Goal: Check status

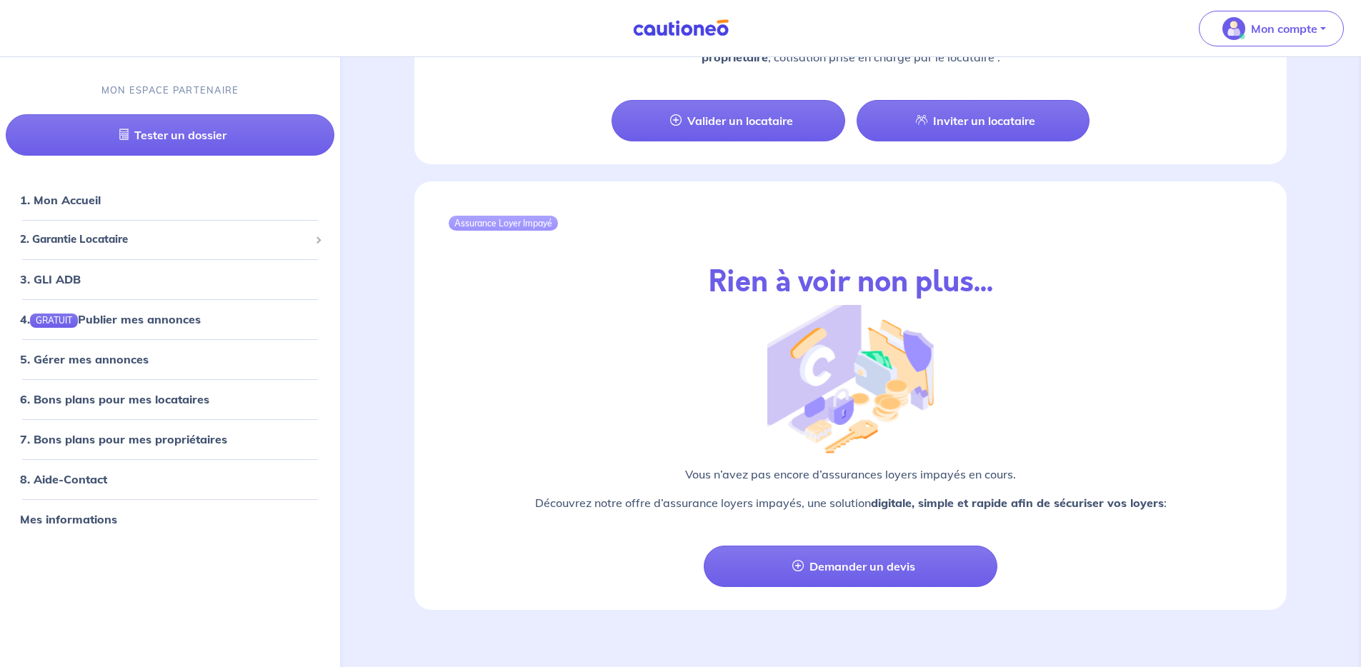
scroll to position [1375, 0]
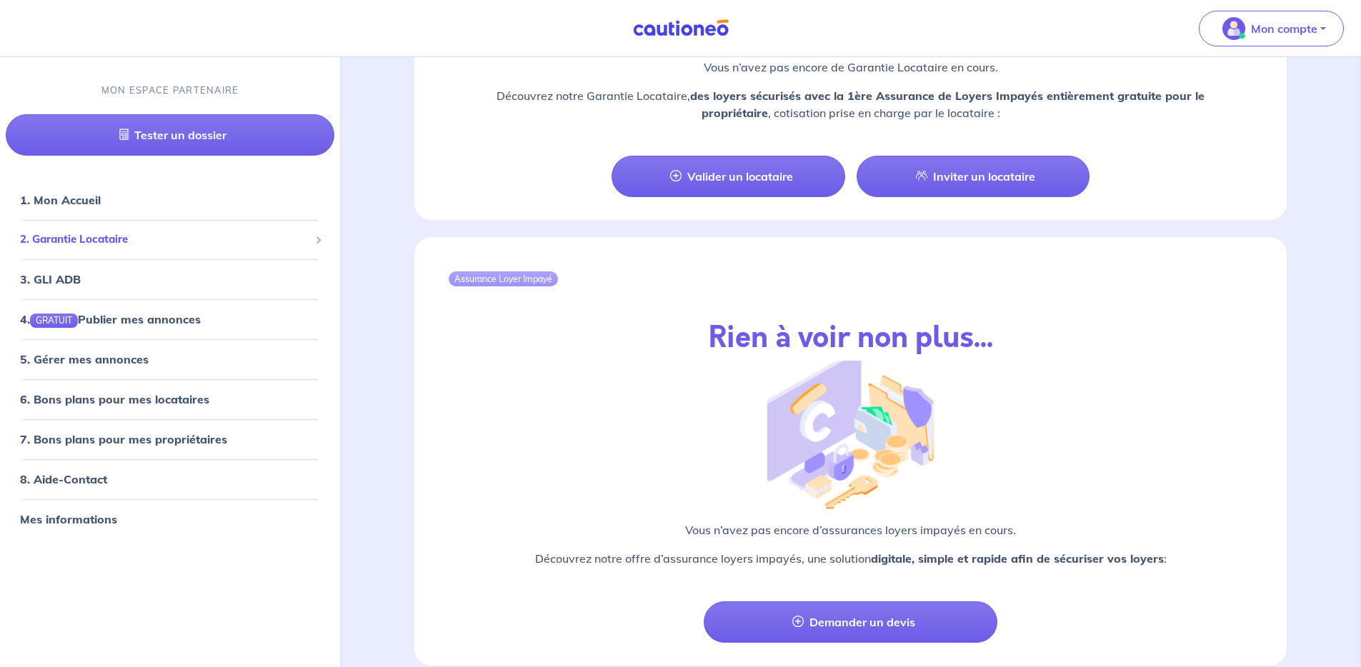
click at [81, 244] on span "2. Garantie Locataire" at bounding box center [164, 240] width 289 height 16
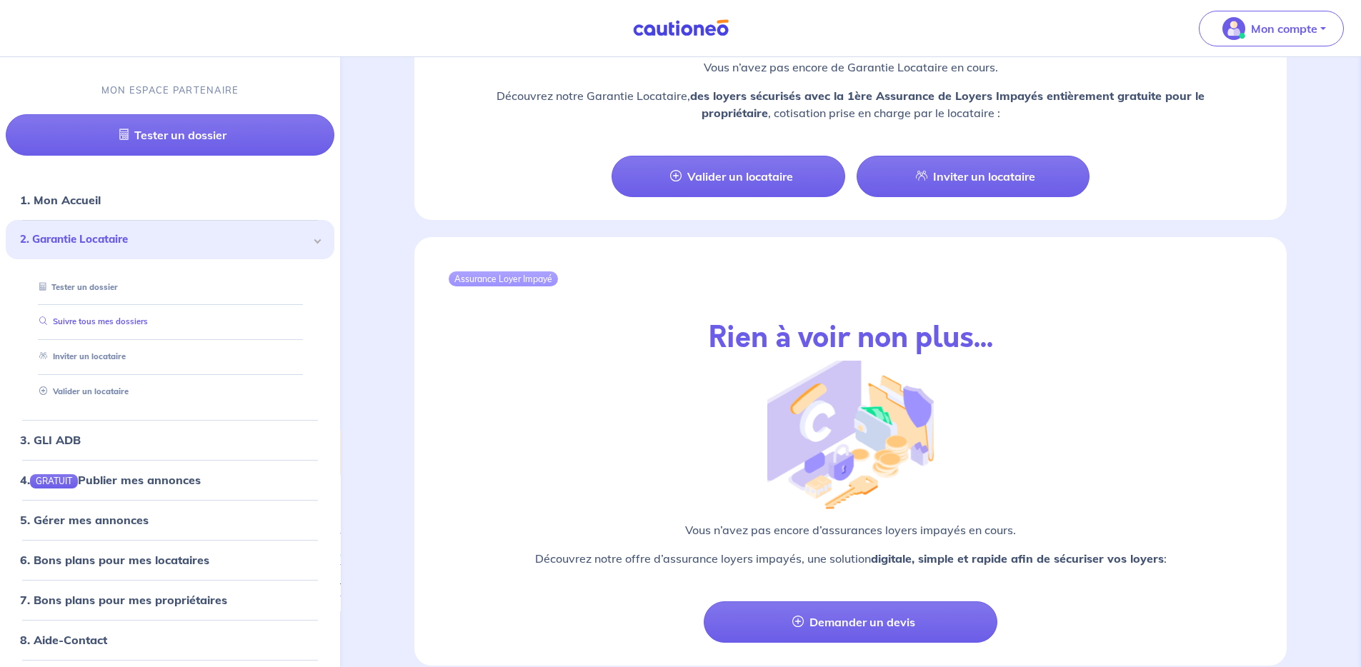
click at [107, 322] on link "Suivre tous mes dossiers" at bounding box center [91, 322] width 114 height 10
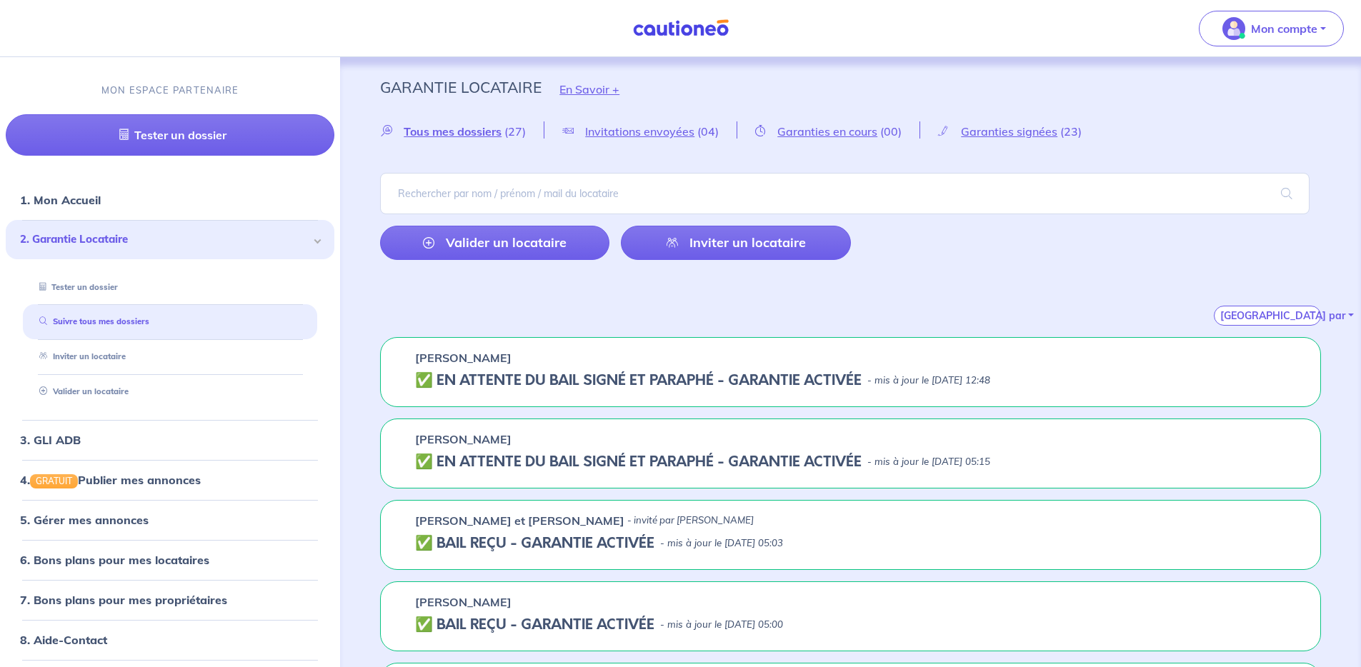
click at [815, 378] on h5 "✅️️️ EN ATTENTE DU BAIL SIGNÉ ET PARAPHÉ - GARANTIE ACTIVÉE" at bounding box center [638, 380] width 447 height 17
click at [824, 367] on div "[PERSON_NAME] ✅️️️ EN ATTENTE DU BAIL SIGNÉ ET PARAPHÉ - GARANTIE ACTIVÉE - mis…" at bounding box center [850, 372] width 941 height 70
click at [751, 364] on div "[PERSON_NAME]" at bounding box center [850, 357] width 871 height 17
click at [1007, 133] on span "Garanties signées" at bounding box center [1009, 131] width 96 height 14
click at [1032, 372] on div "✅️️️ EN ATTENTE DU BAIL SIGNÉ ET PARAPHÉ - GARANTIE ACTIVÉE - mis à jour le [DA…" at bounding box center [850, 380] width 871 height 17
